Goal: Navigation & Orientation: Go to known website

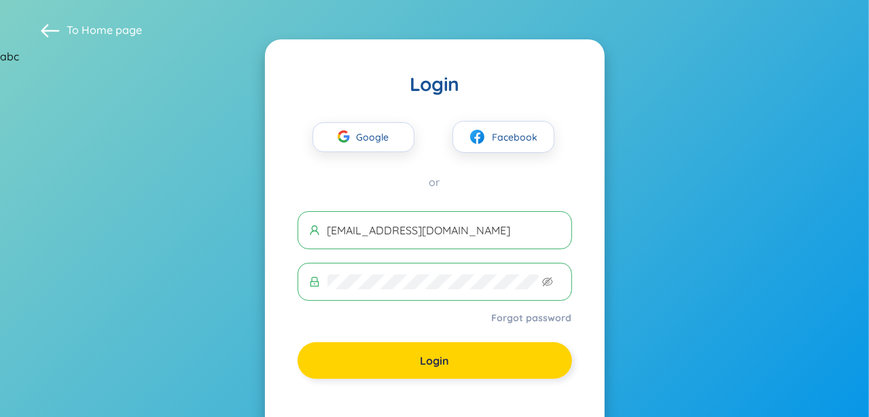
click at [436, 359] on span "Login" at bounding box center [434, 360] width 29 height 15
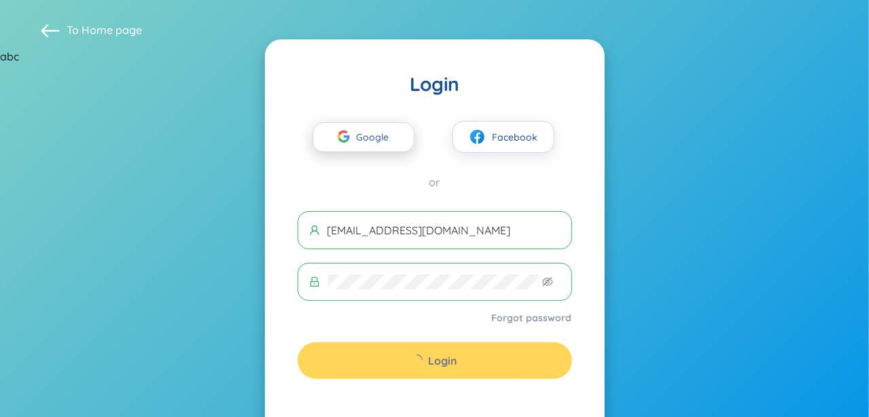
click at [330, 137] on button "Google" at bounding box center [363, 137] width 102 height 30
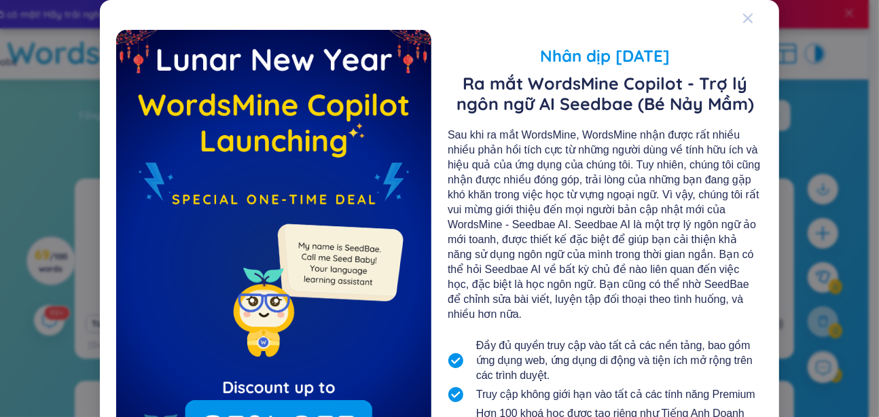
click at [743, 18] on icon "Close" at bounding box center [748, 19] width 10 height 10
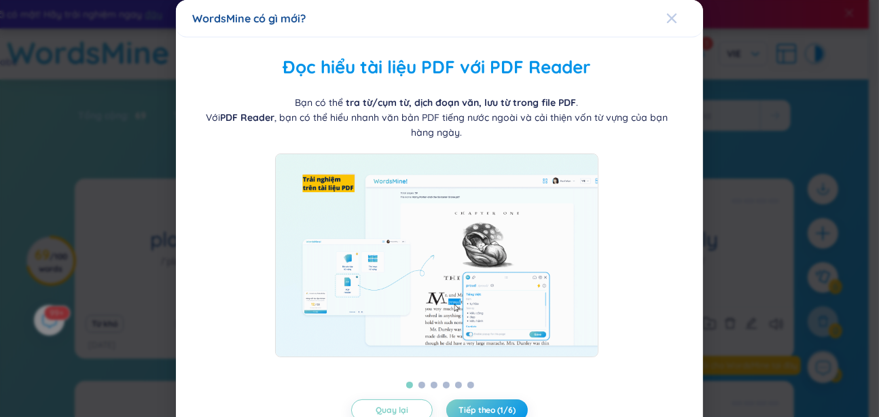
click at [667, 16] on icon "Close" at bounding box center [672, 19] width 10 height 10
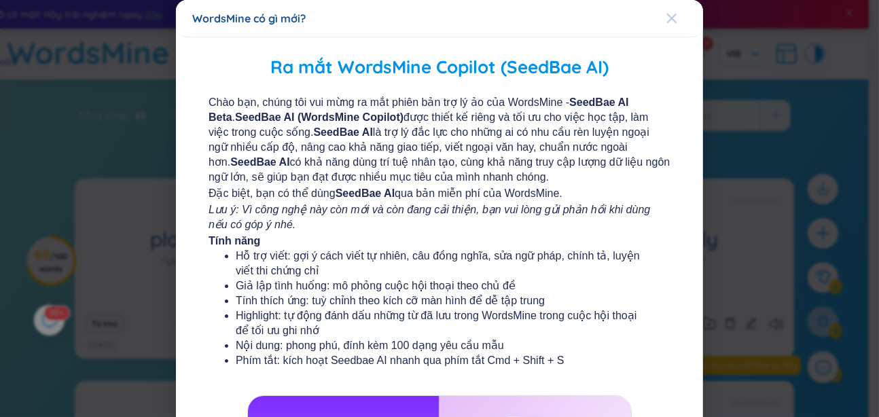
click at [666, 11] on div "Close" at bounding box center [671, 18] width 11 height 37
